Goal: Information Seeking & Learning: Learn about a topic

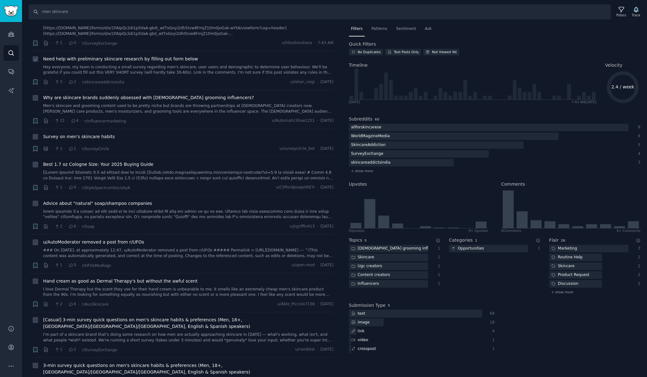
scroll to position [29, 0]
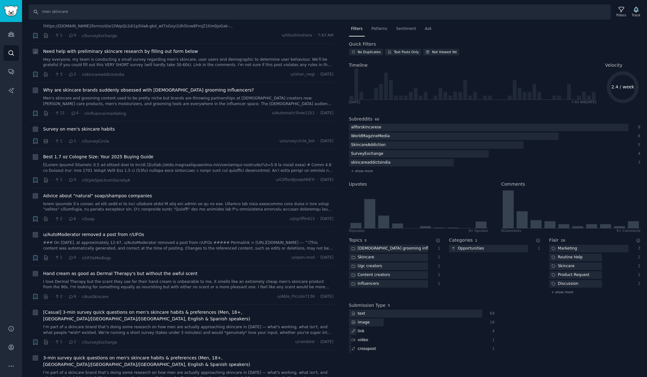
drag, startPoint x: 107, startPoint y: 58, endPoint x: 124, endPoint y: 52, distance: 18.2
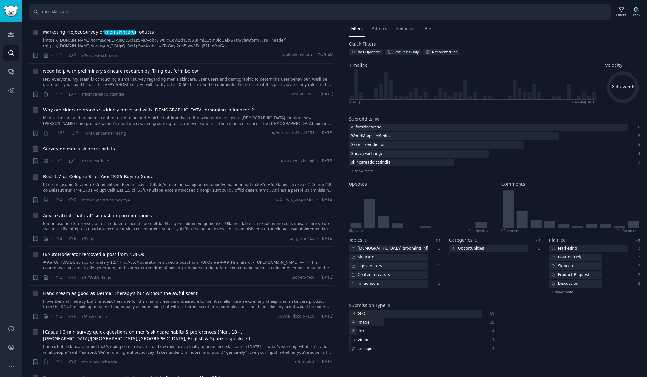
scroll to position [0, 0]
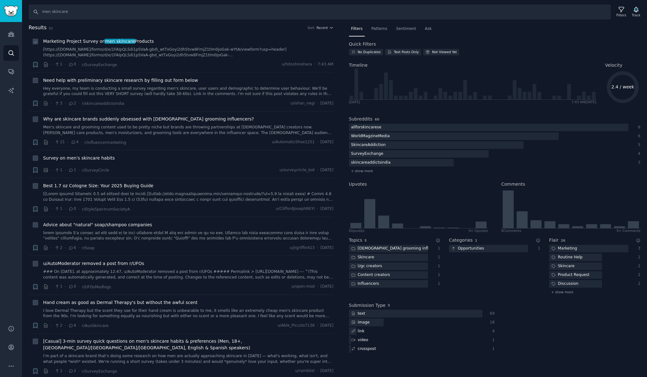
click at [108, 39] on span "men skincare" at bounding box center [119, 41] width 31 height 5
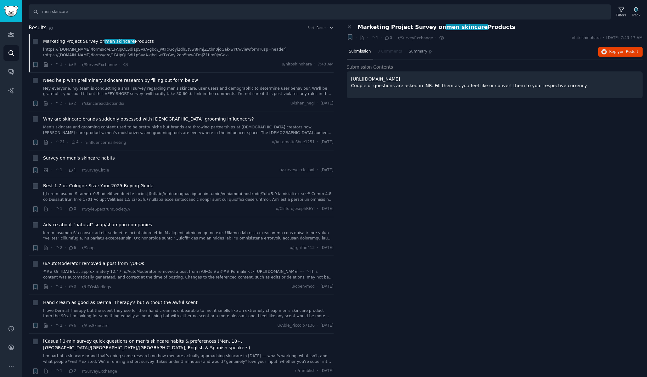
click at [391, 78] on link "[URL][DOMAIN_NAME]" at bounding box center [375, 78] width 49 height 5
click at [87, 155] on span "Survey on men's skincare habits" at bounding box center [79, 158] width 72 height 7
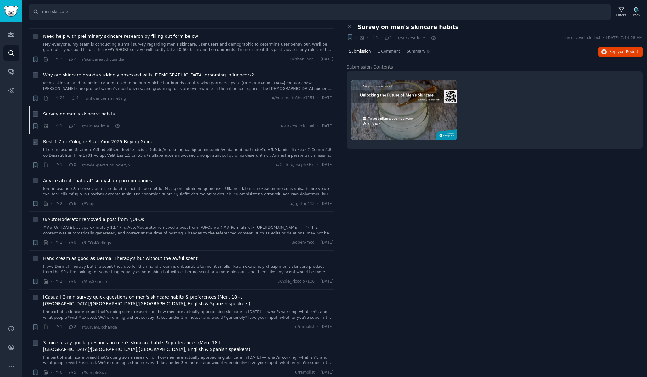
scroll to position [52, 0]
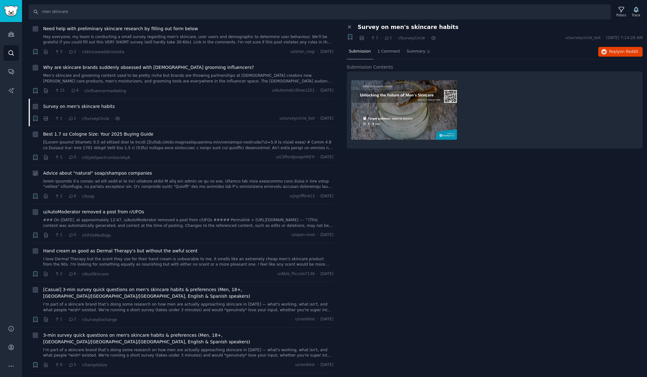
click at [152, 172] on div "Advice about "natural" soap/shampoo companies" at bounding box center [188, 173] width 290 height 7
click at [134, 175] on span "Advice about "natural" soap/shampoo companies" at bounding box center [97, 173] width 109 height 7
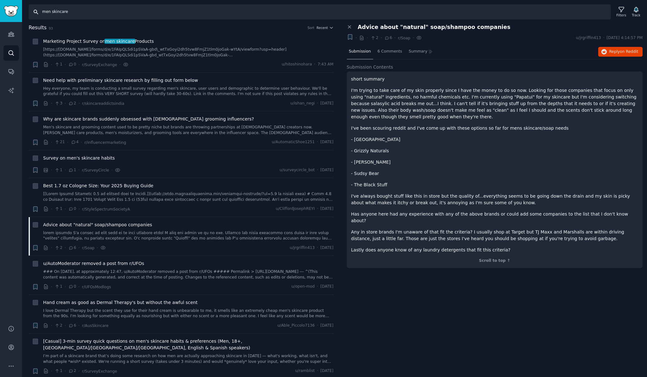
click at [47, 12] on input "men skincare" at bounding box center [320, 11] width 582 height 15
type input "skincare"
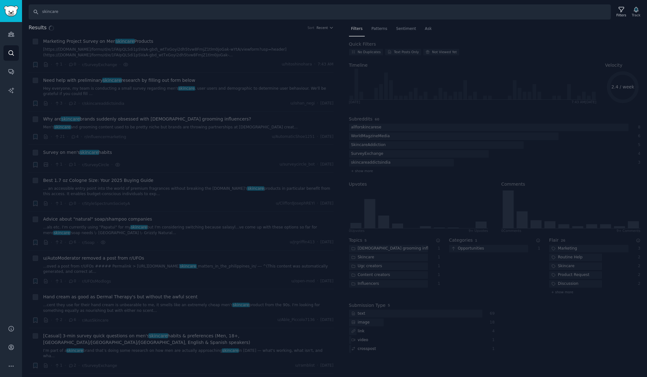
click at [326, 28] on div "Results Sort Recent Reddit text submission Bookmark this conversation + Marketi…" at bounding box center [334, 200] width 625 height 353
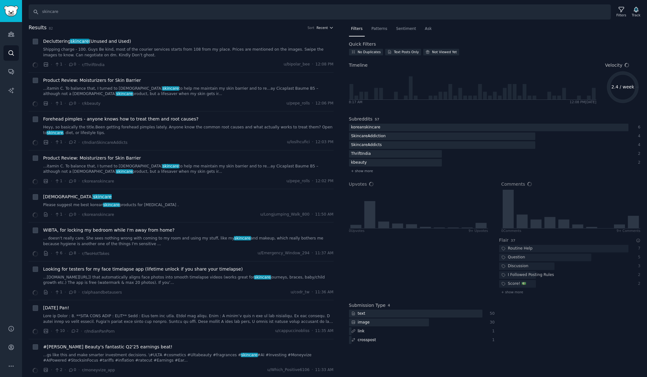
click at [324, 28] on span "Recent" at bounding box center [322, 27] width 11 height 4
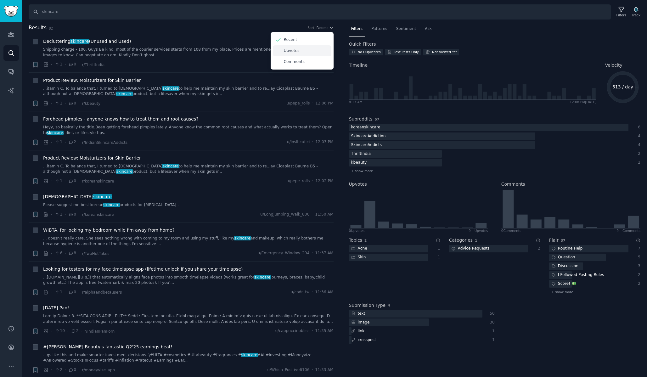
click at [300, 51] on div "Upvotes" at bounding box center [302, 50] width 59 height 11
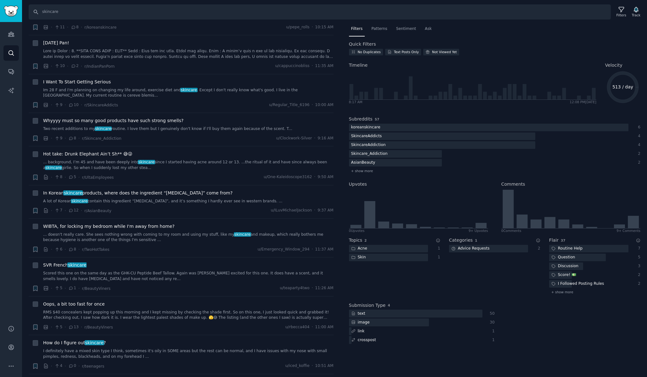
scroll to position [177, 0]
click at [81, 119] on span "Whyyyy must so many good products have such strong smells?" at bounding box center [113, 119] width 140 height 7
